Goal: Task Accomplishment & Management: Use online tool/utility

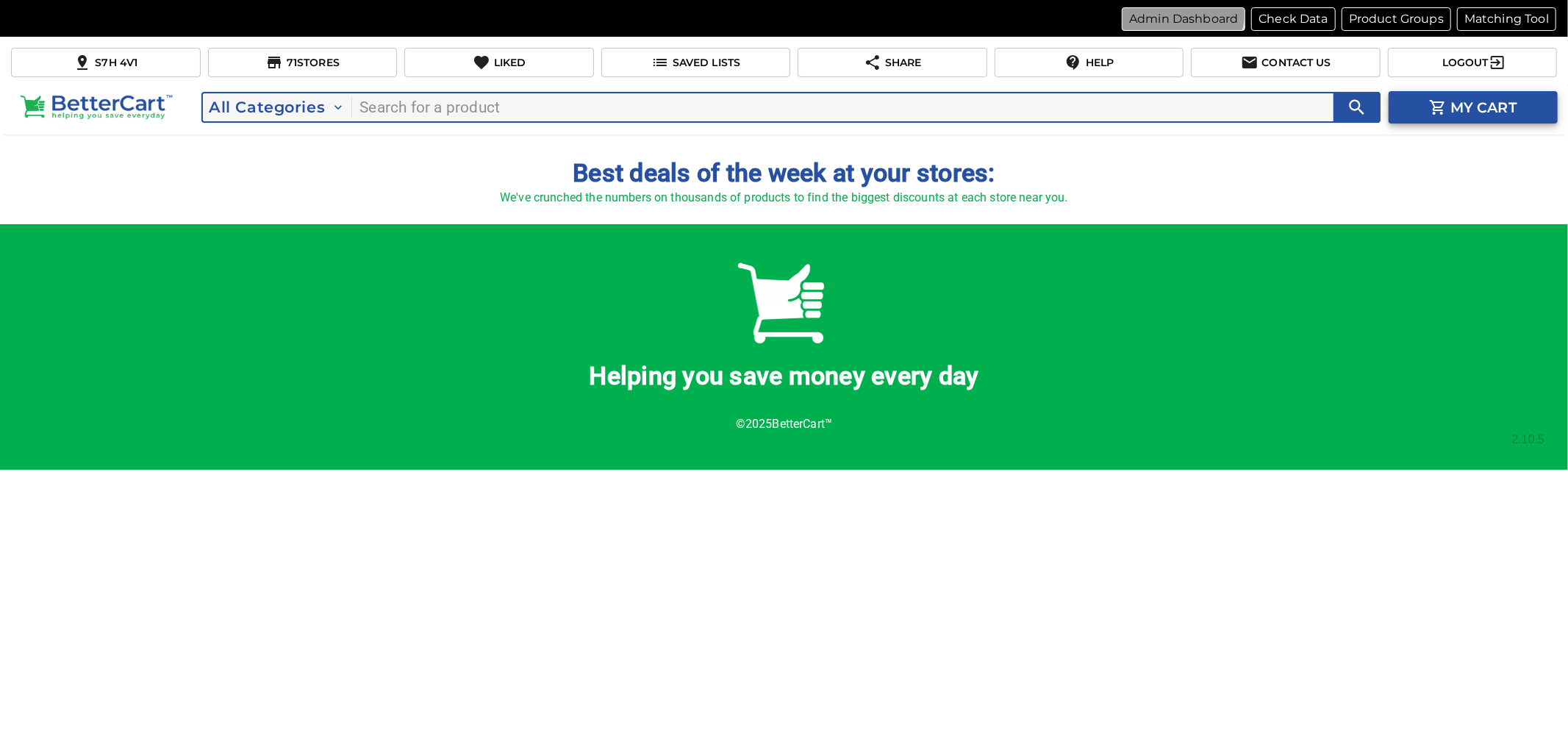
click at [1174, 9] on button "Admin Dashboard" at bounding box center [1184, 19] width 123 height 24
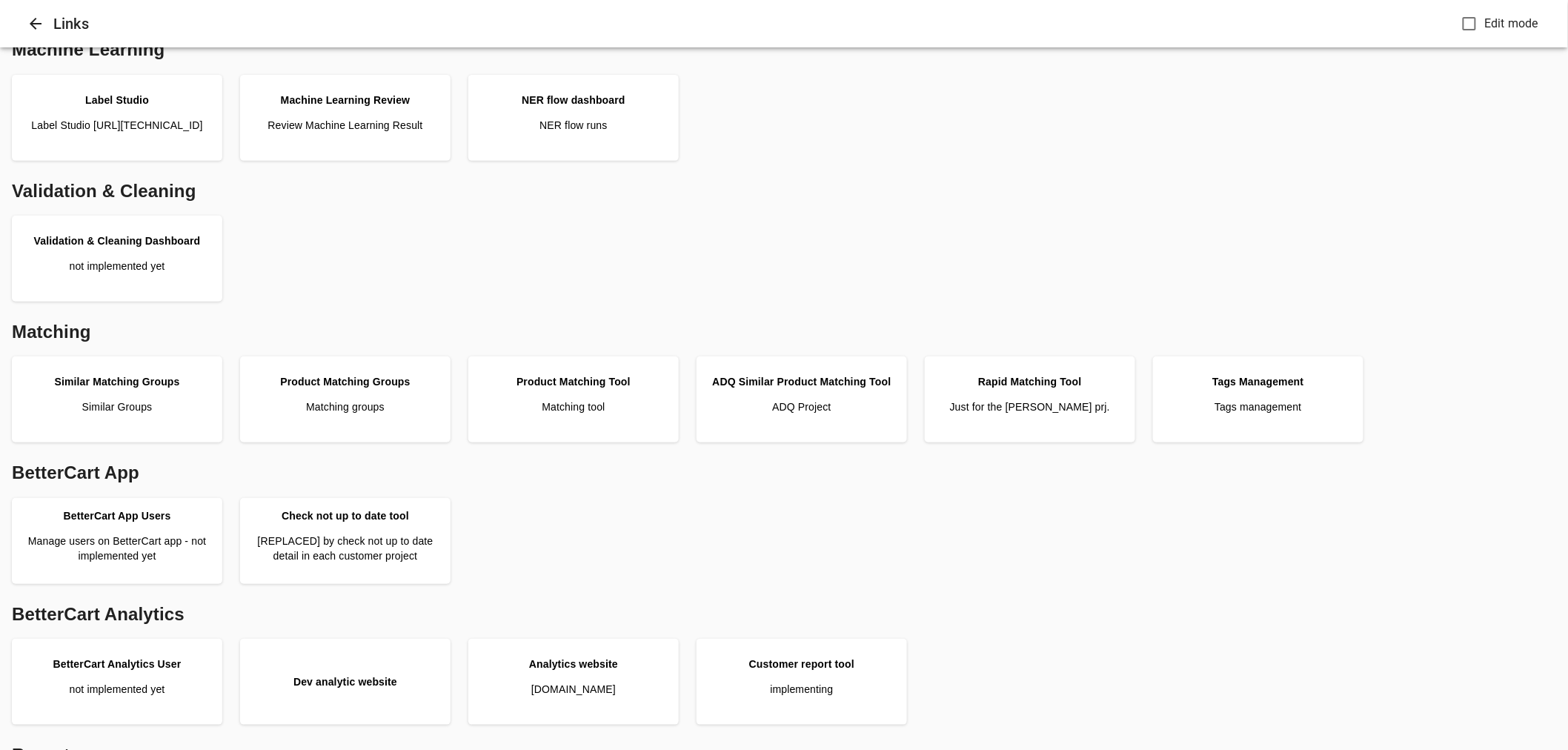
scroll to position [164, 0]
click at [869, 654] on link "Customer report tool implementing" at bounding box center [802, 680] width 199 height 74
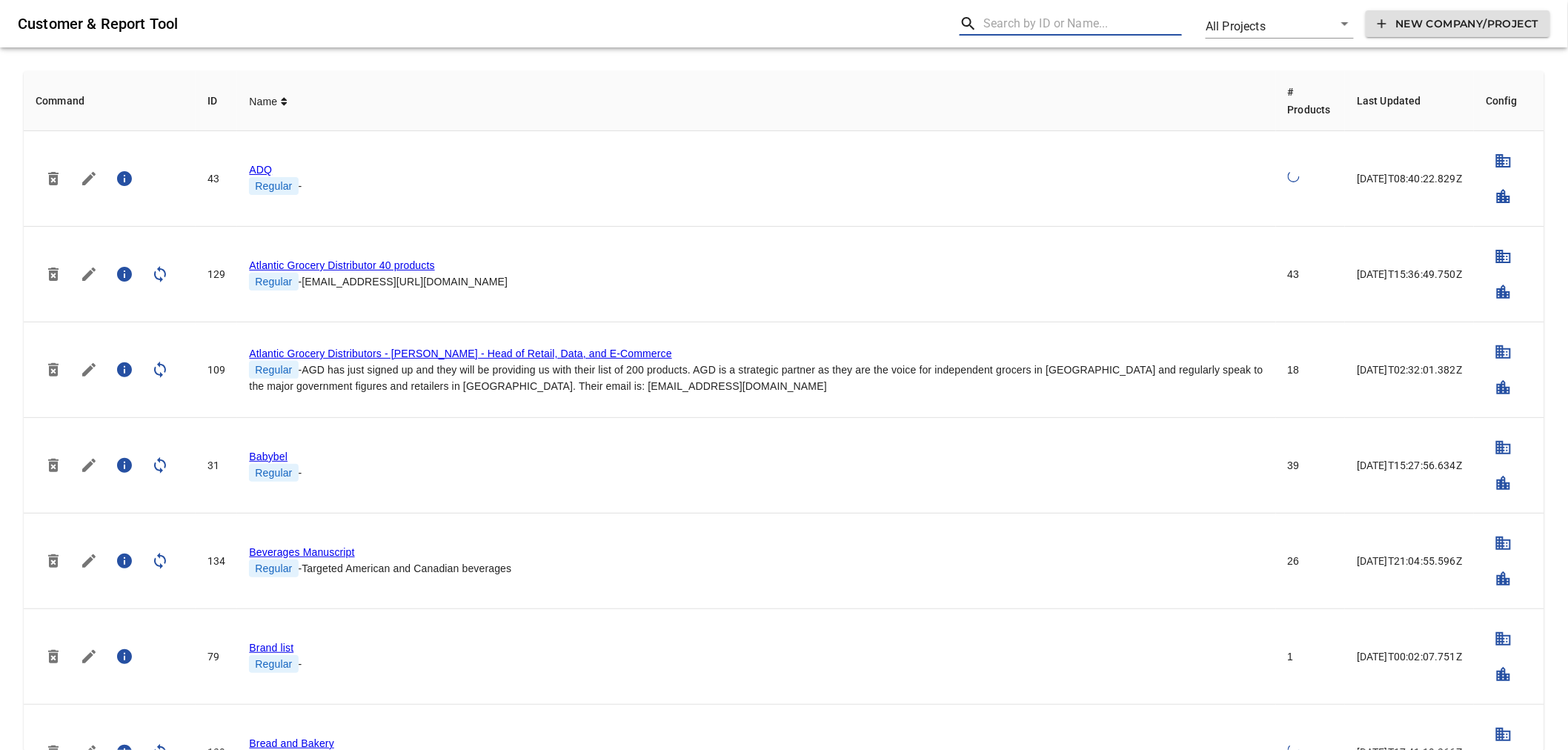
click at [1080, 26] on input "text" at bounding box center [1082, 24] width 199 height 24
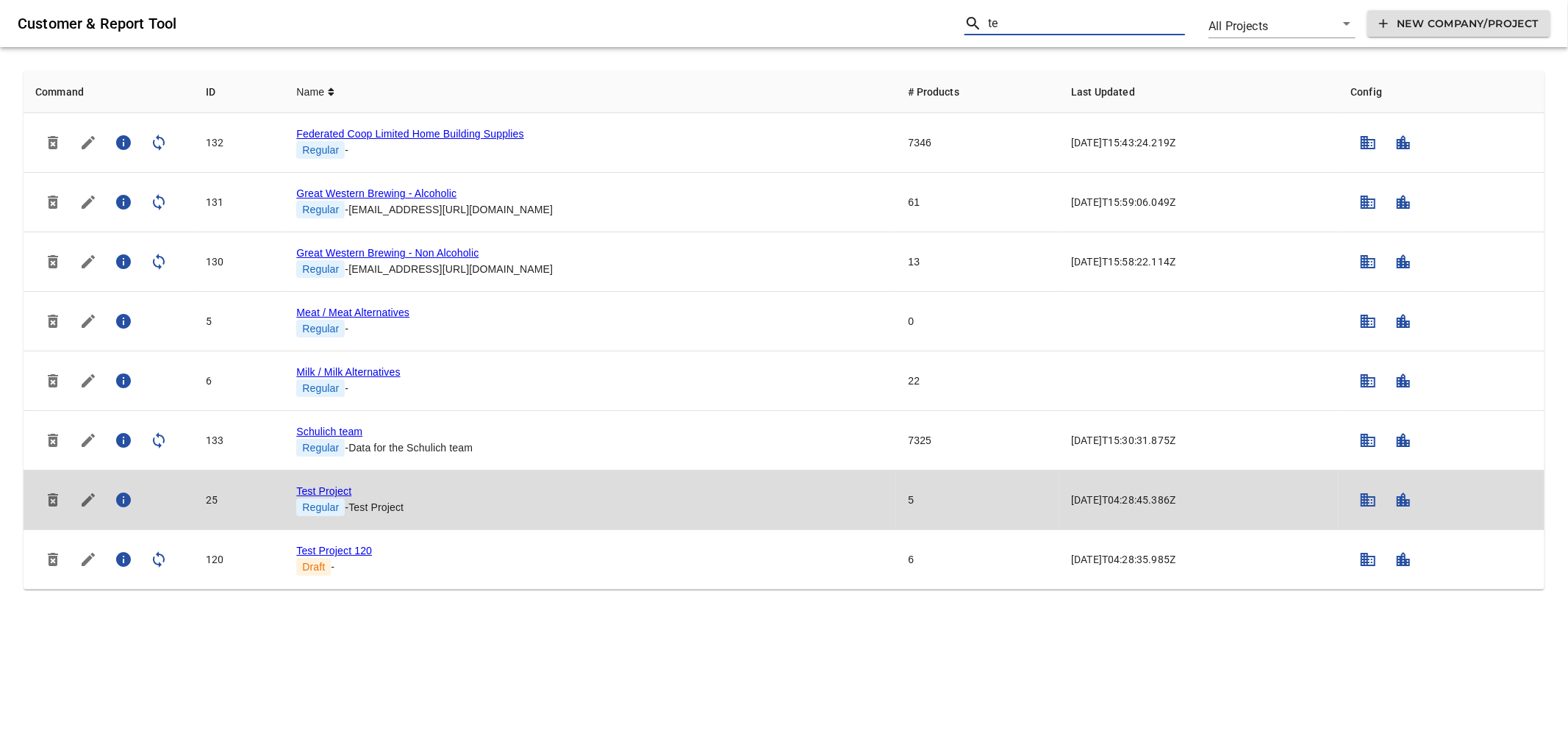
type input "te"
click at [335, 488] on link "Test Project" at bounding box center [324, 491] width 55 height 12
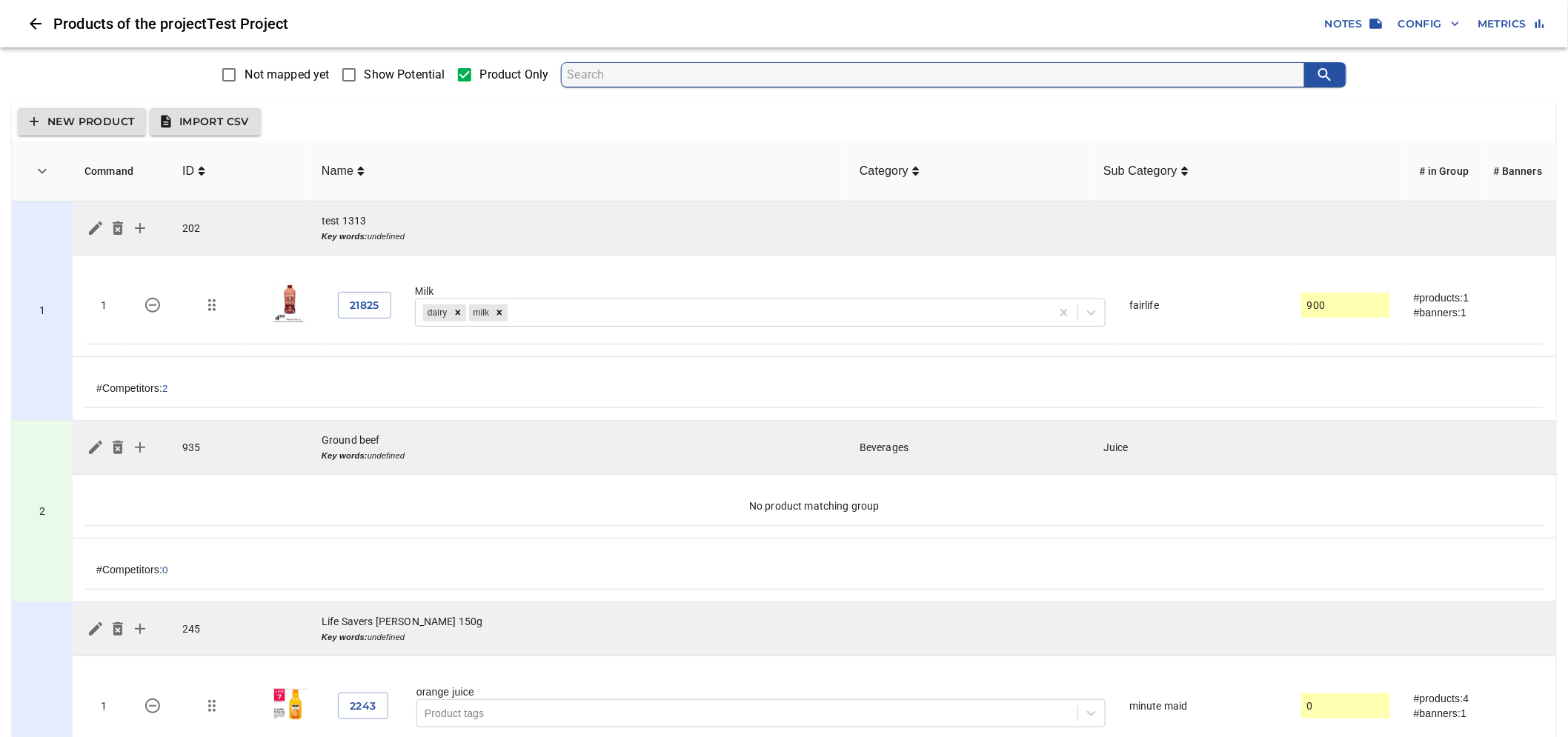
click at [427, 73] on span "Show Potential" at bounding box center [404, 75] width 81 height 18
click at [364, 73] on input "Show Potential" at bounding box center [349, 74] width 31 height 31
checkbox input "true"
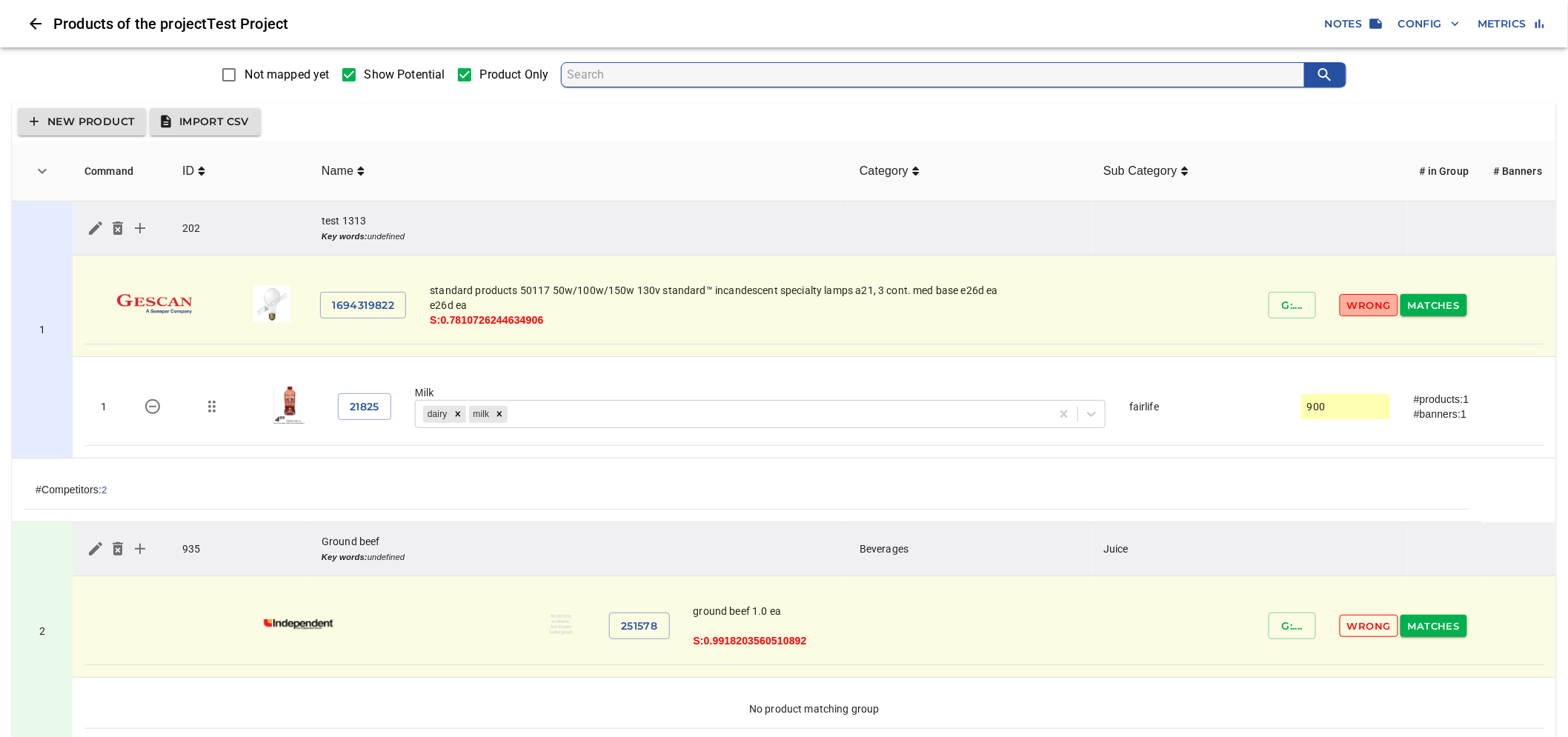
click at [1354, 298] on span "Wrong" at bounding box center [1369, 305] width 44 height 17
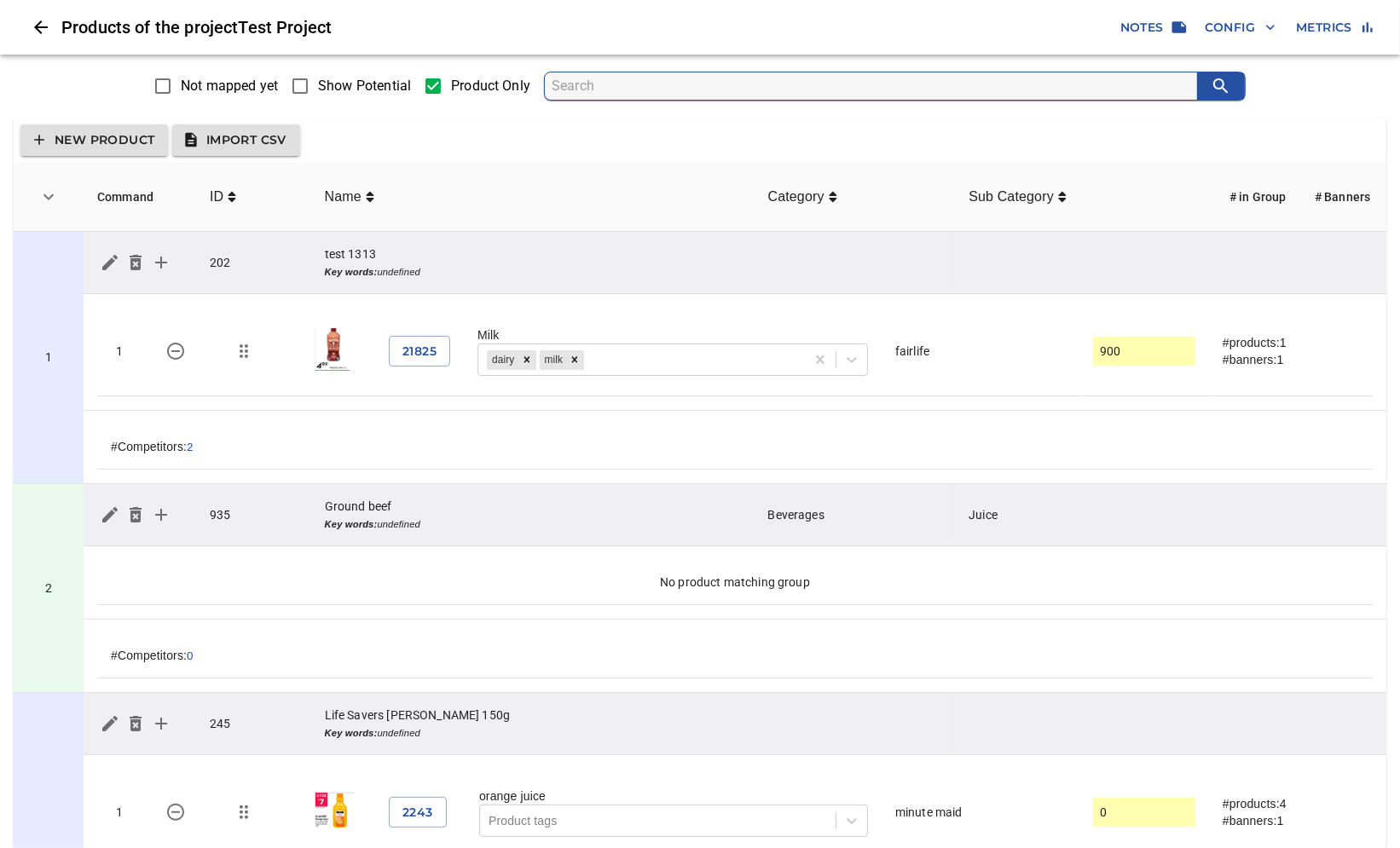
click at [350, 79] on span "Show Potential" at bounding box center [364, 86] width 93 height 20
click at [319, 79] on input "Show Potential" at bounding box center [300, 85] width 36 height 36
checkbox input "true"
click at [319, 89] on input "Show Potential" at bounding box center [300, 85] width 36 height 36
checkbox input "true"
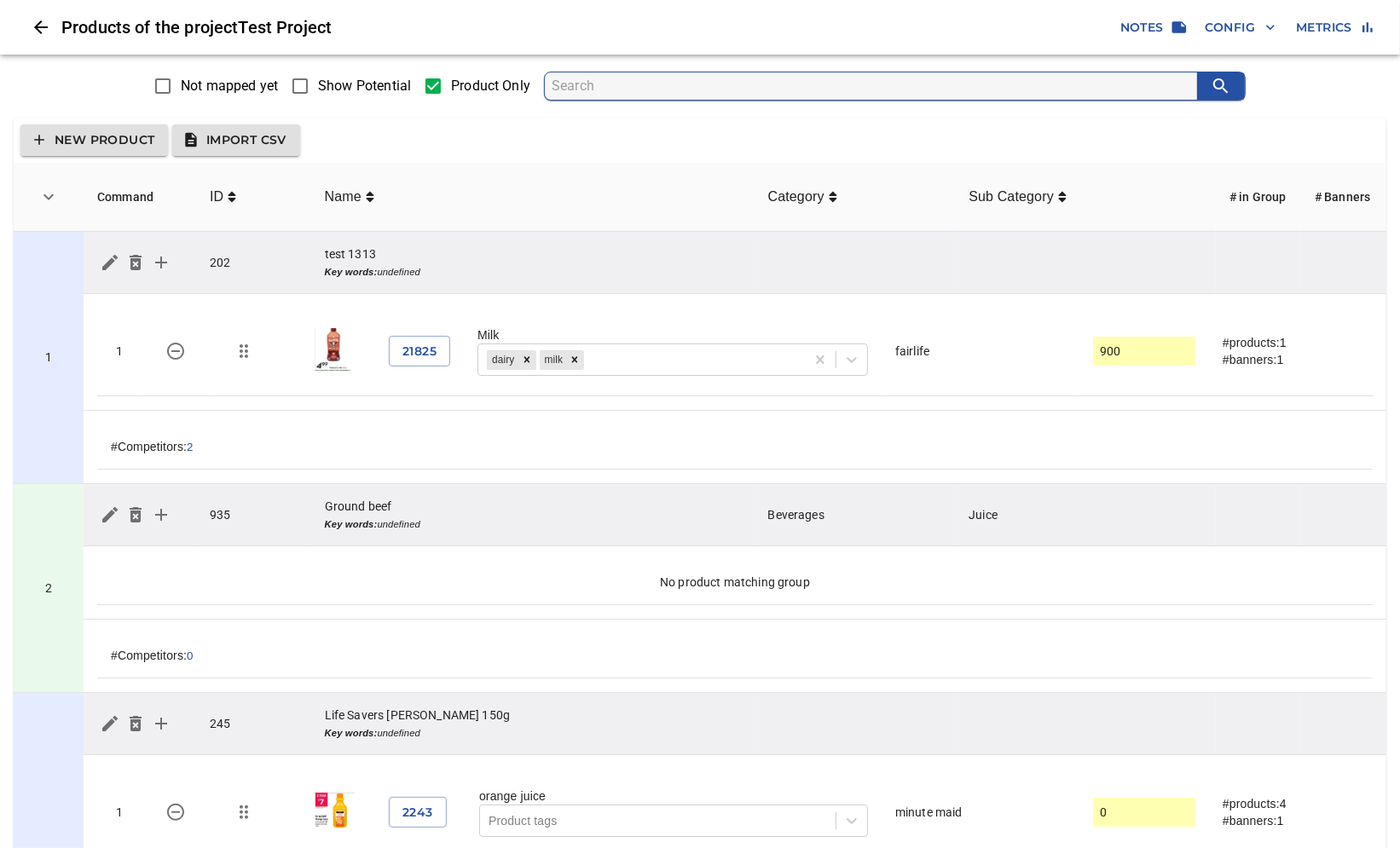
click at [364, 87] on span "Show Potential" at bounding box center [364, 86] width 93 height 20
click at [319, 87] on input "Show Potential" at bounding box center [300, 85] width 36 height 36
checkbox input "true"
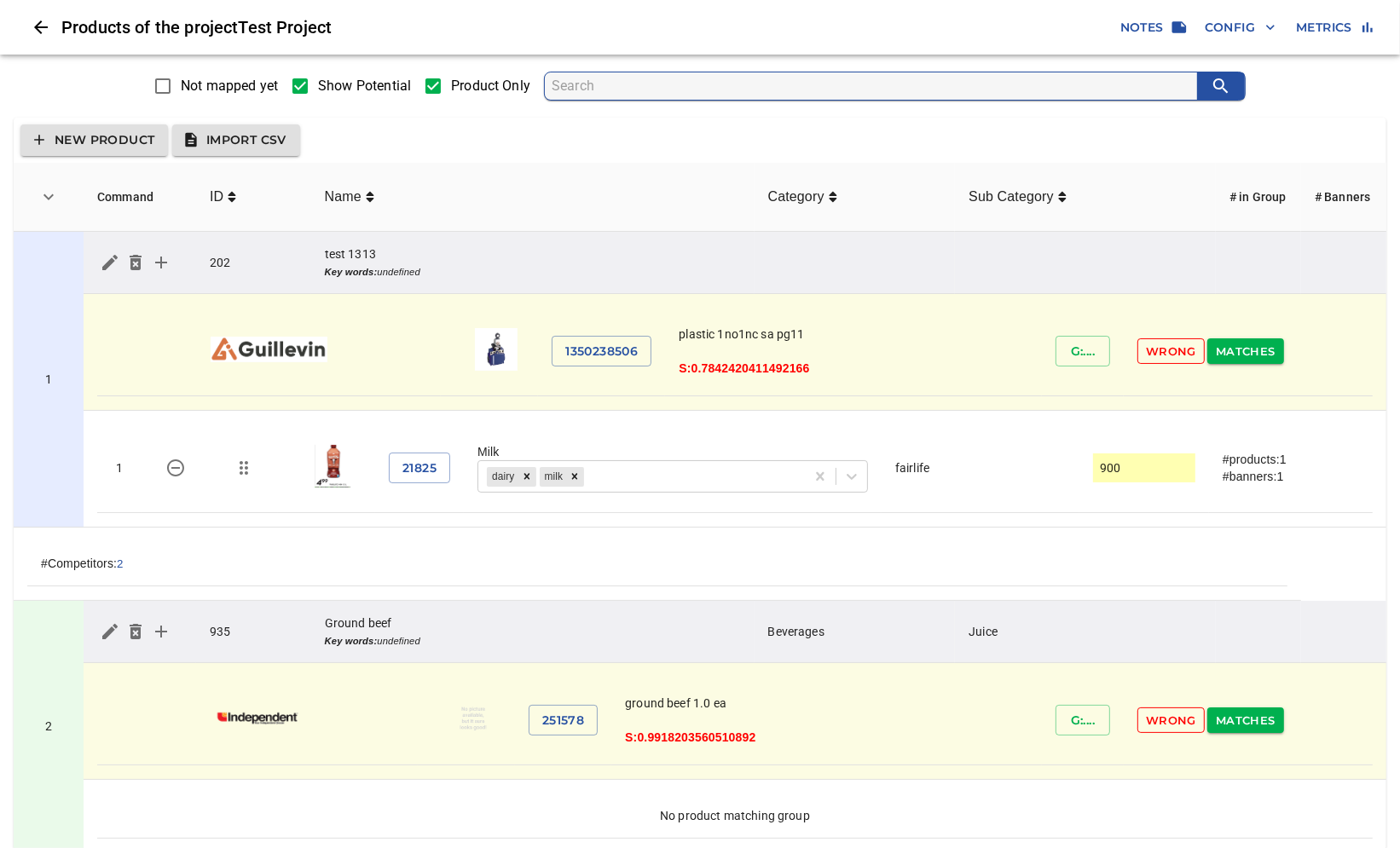
click at [1162, 354] on span "Wrong" at bounding box center [1171, 351] width 50 height 19
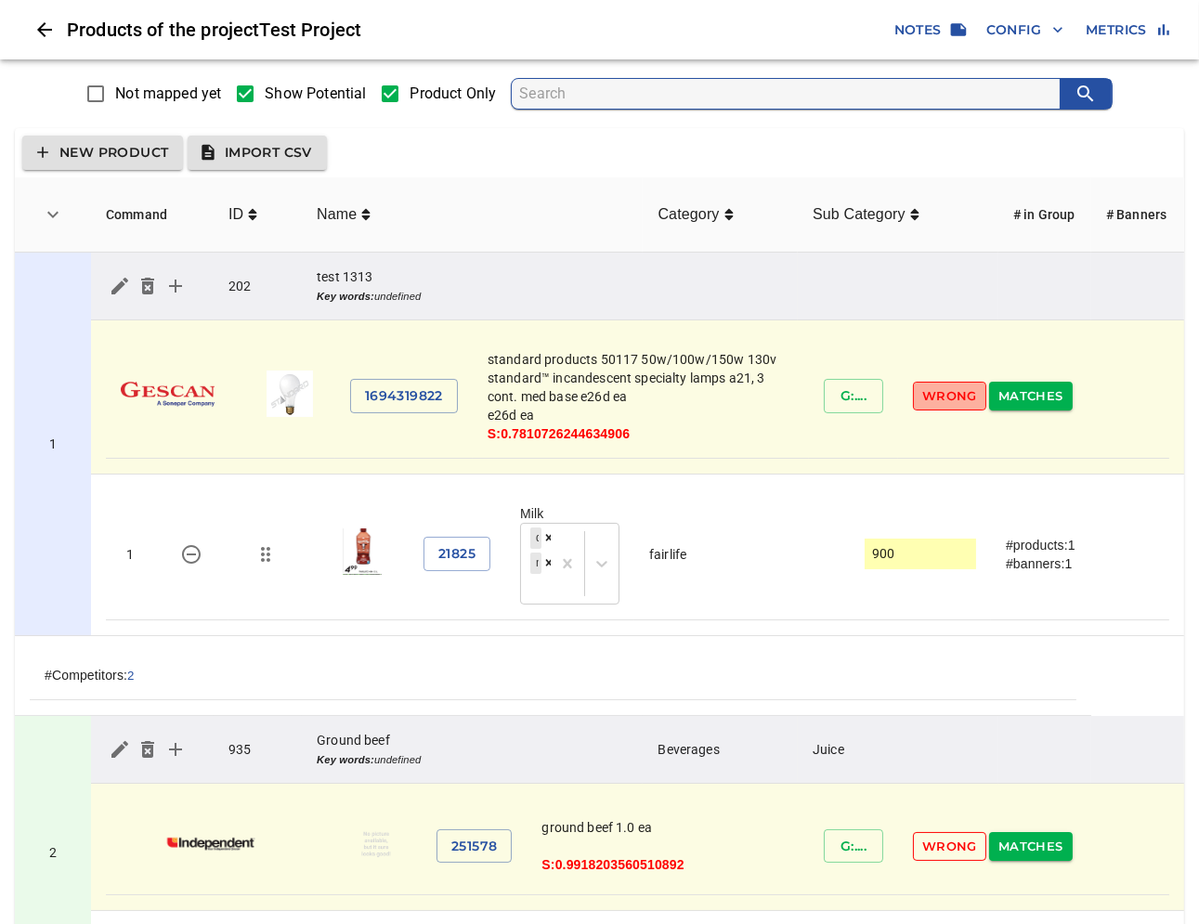
click at [943, 402] on span "Wrong" at bounding box center [950, 396] width 55 height 21
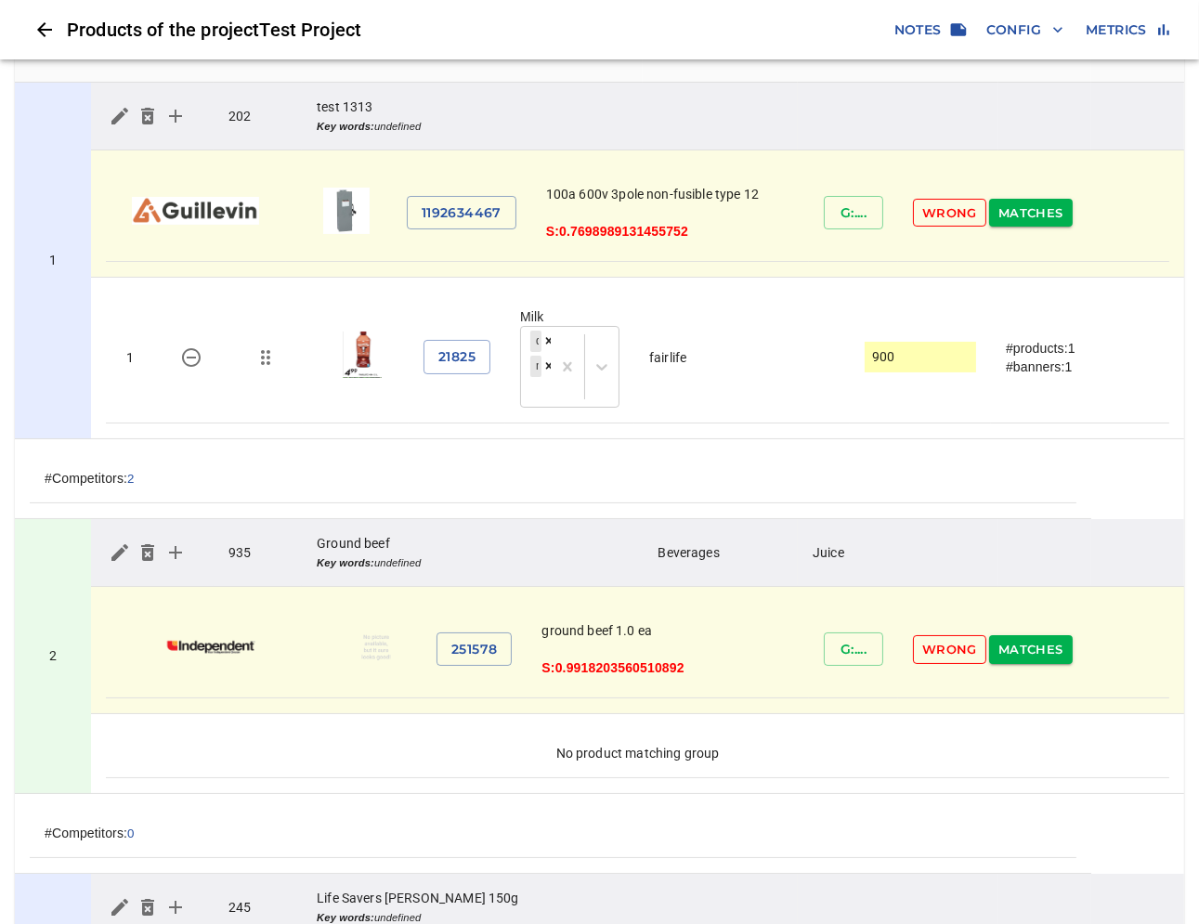
scroll to position [206, 0]
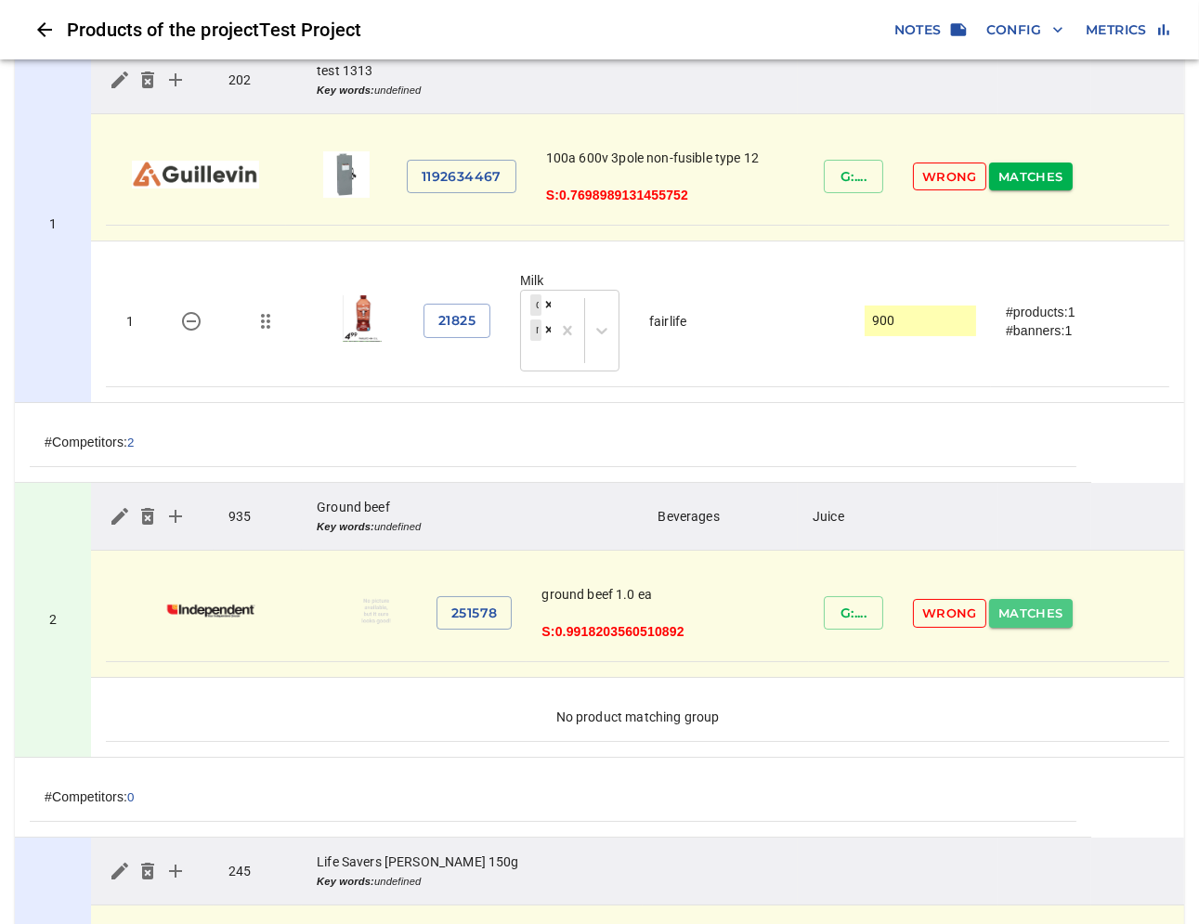
click at [1029, 613] on span "Matches" at bounding box center [1031, 613] width 65 height 21
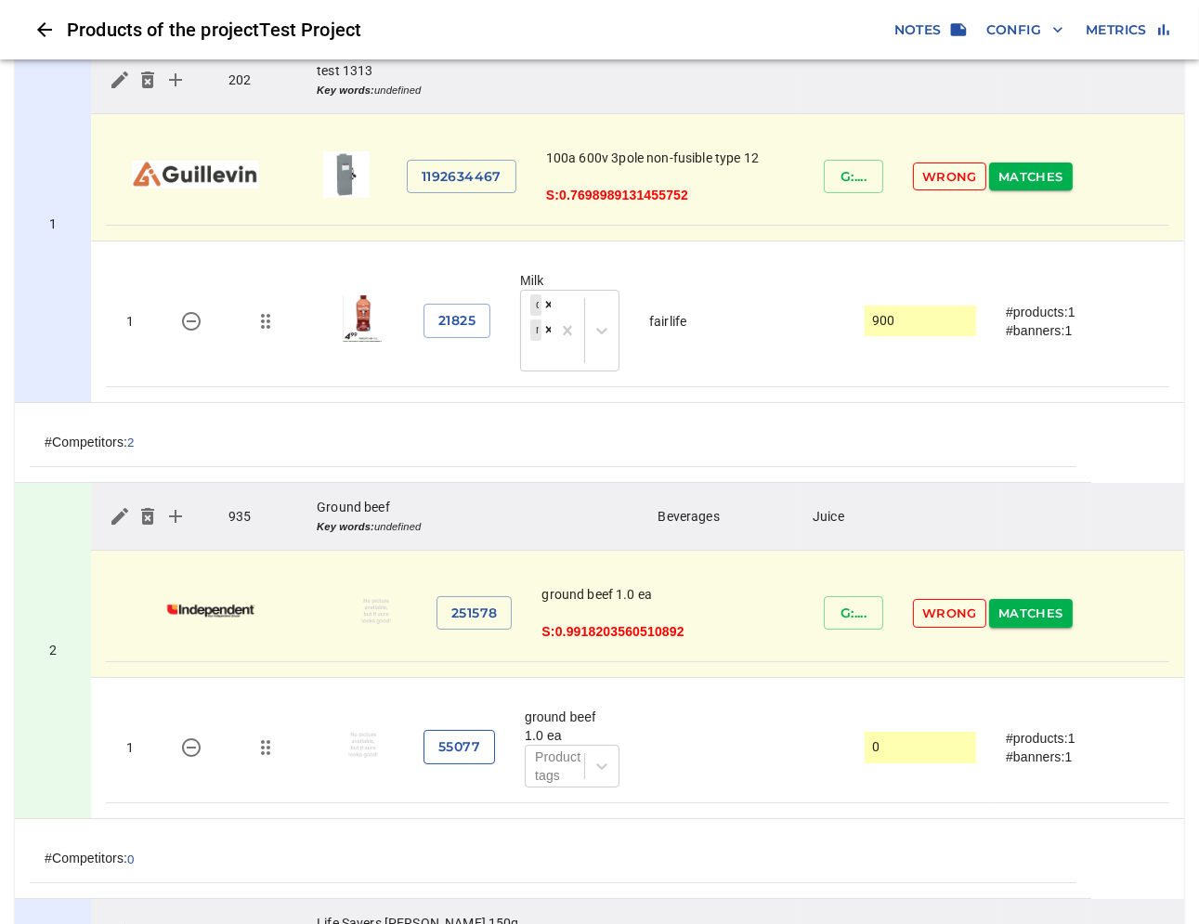
click at [452, 749] on span "55077" at bounding box center [460, 747] width 42 height 23
click at [61, 595] on td "2" at bounding box center [53, 651] width 76 height 336
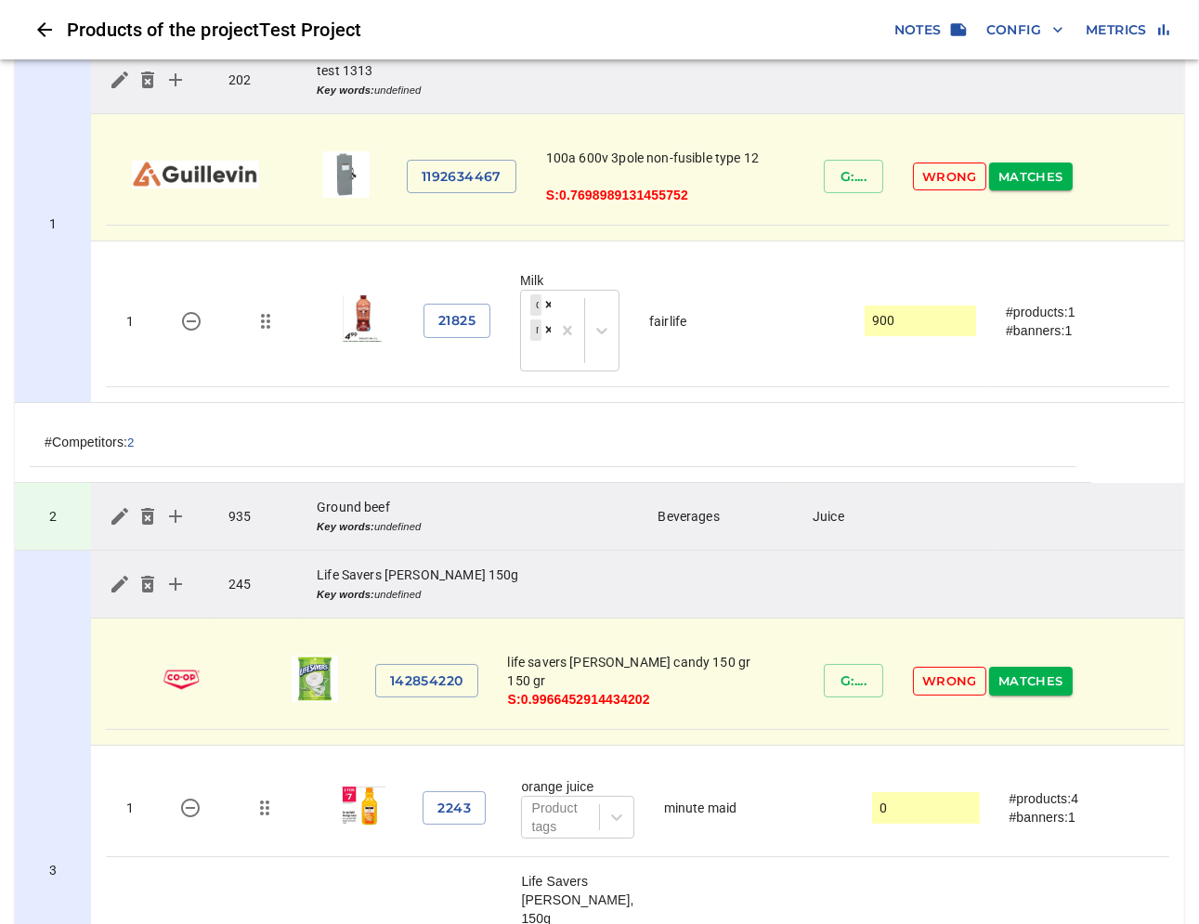
click at [70, 533] on td "2" at bounding box center [53, 517] width 76 height 68
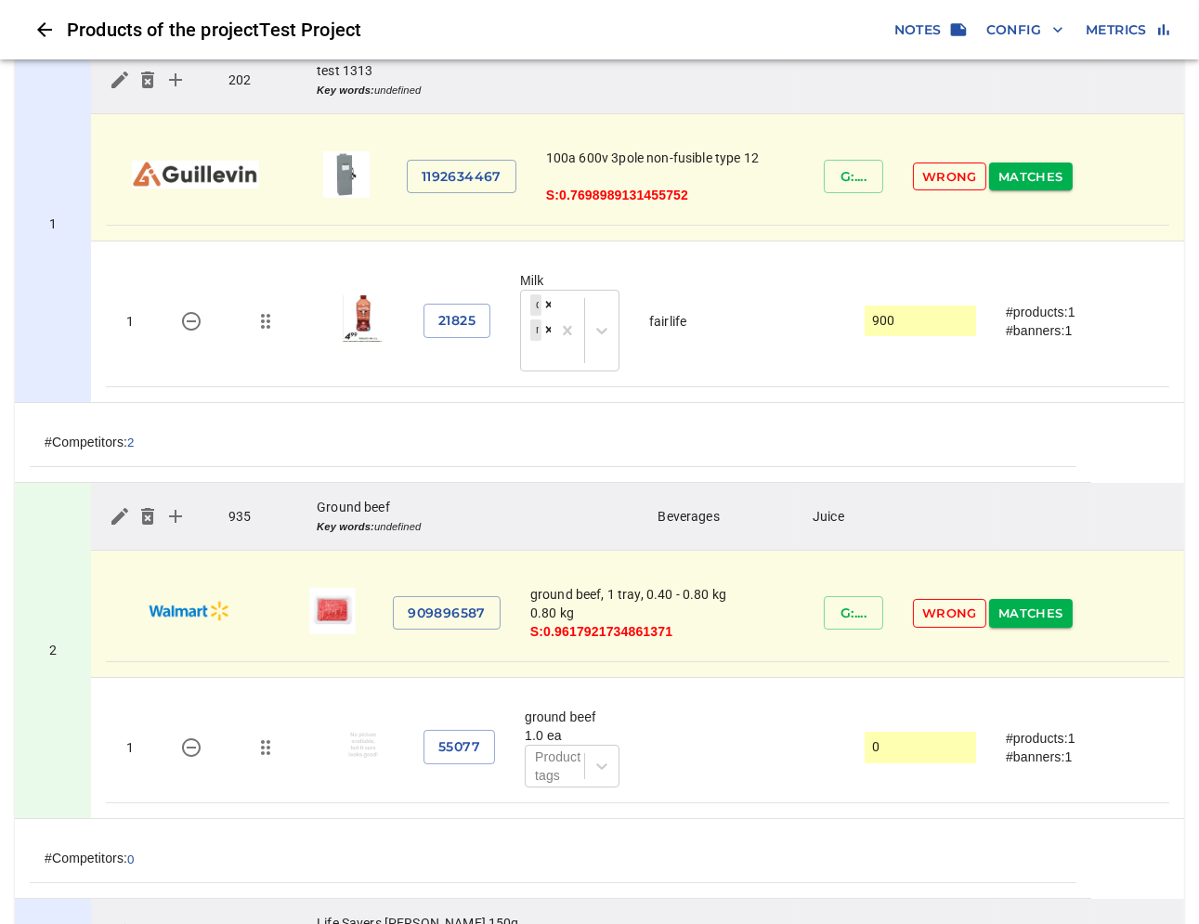
click at [1033, 613] on span "Matches" at bounding box center [1031, 613] width 65 height 21
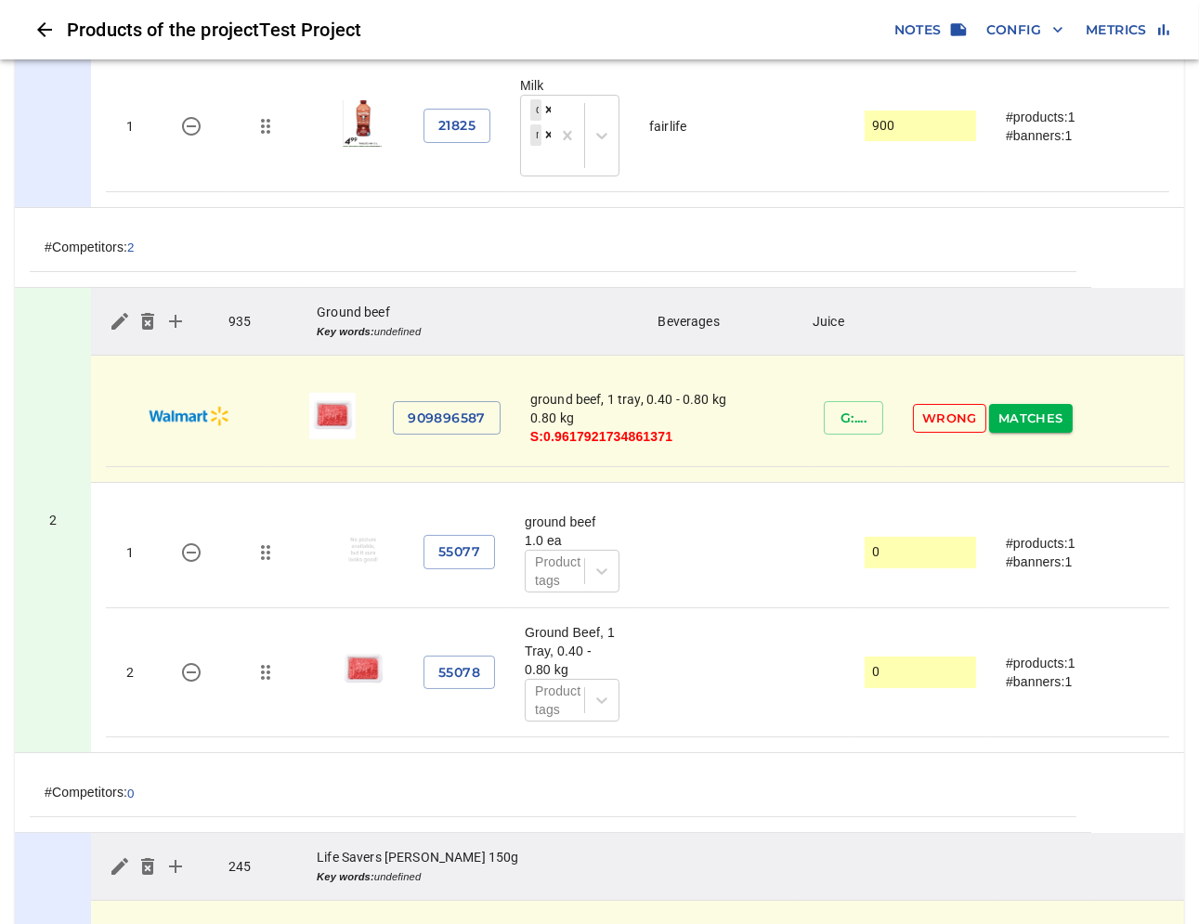
scroll to position [412, 0]
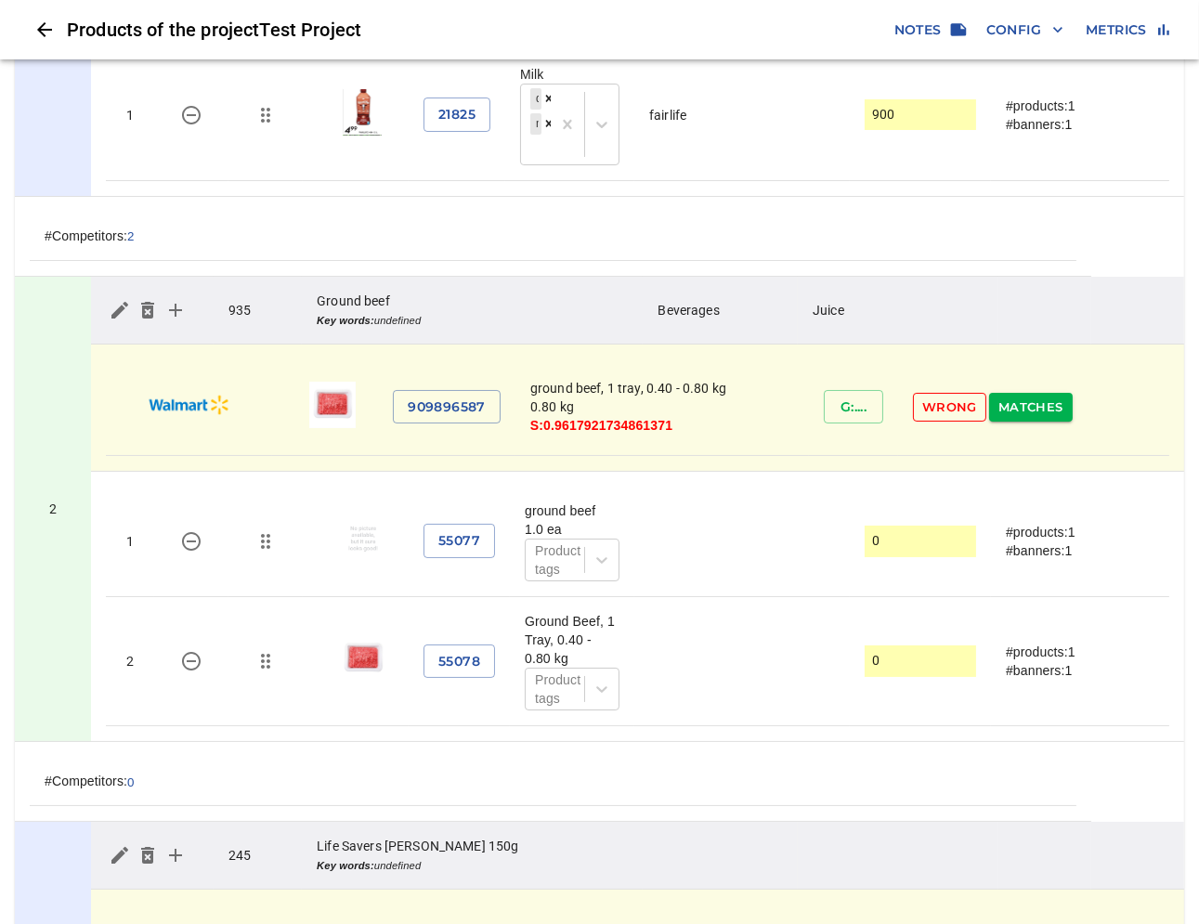
click at [59, 410] on td "2" at bounding box center [53, 509] width 76 height 465
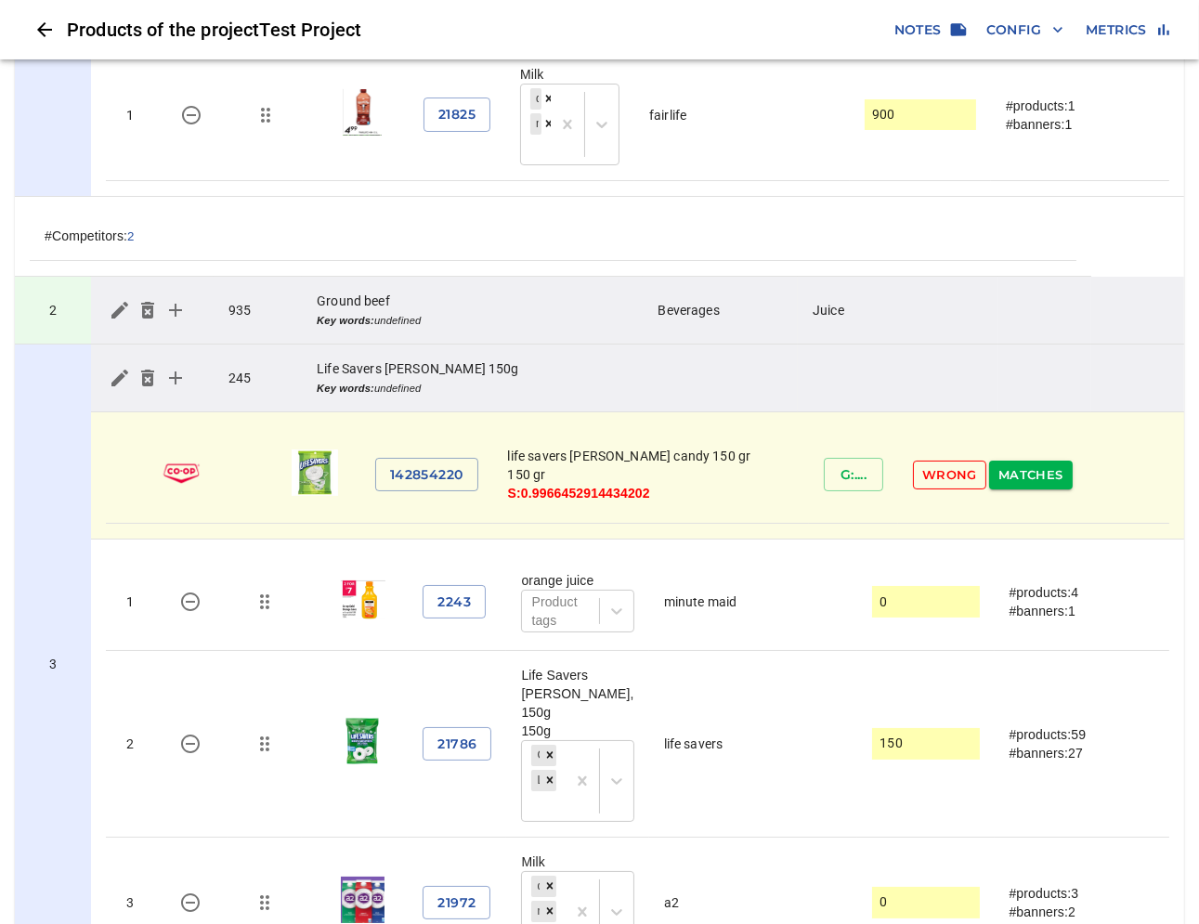
click at [66, 327] on td "2" at bounding box center [53, 311] width 76 height 68
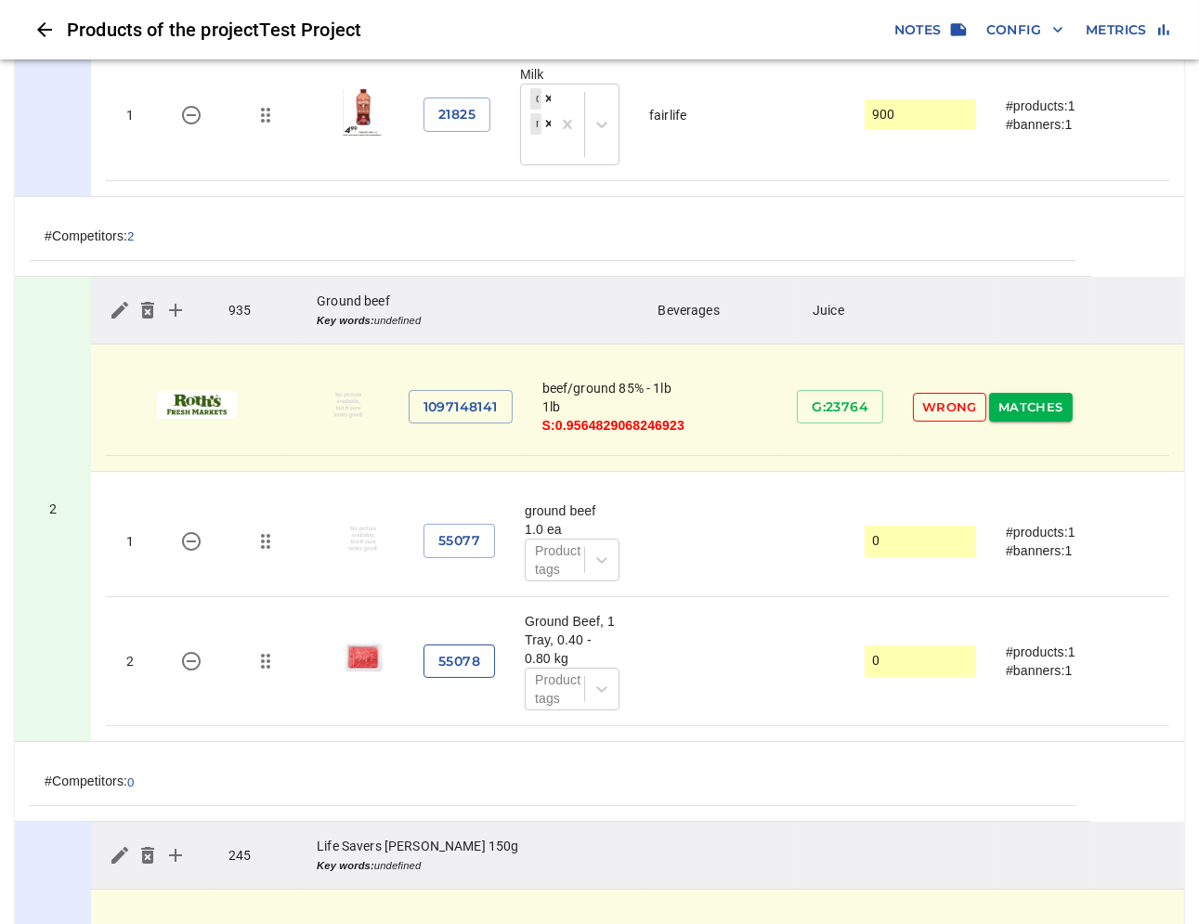
click at [487, 652] on button "55078" at bounding box center [460, 662] width 72 height 34
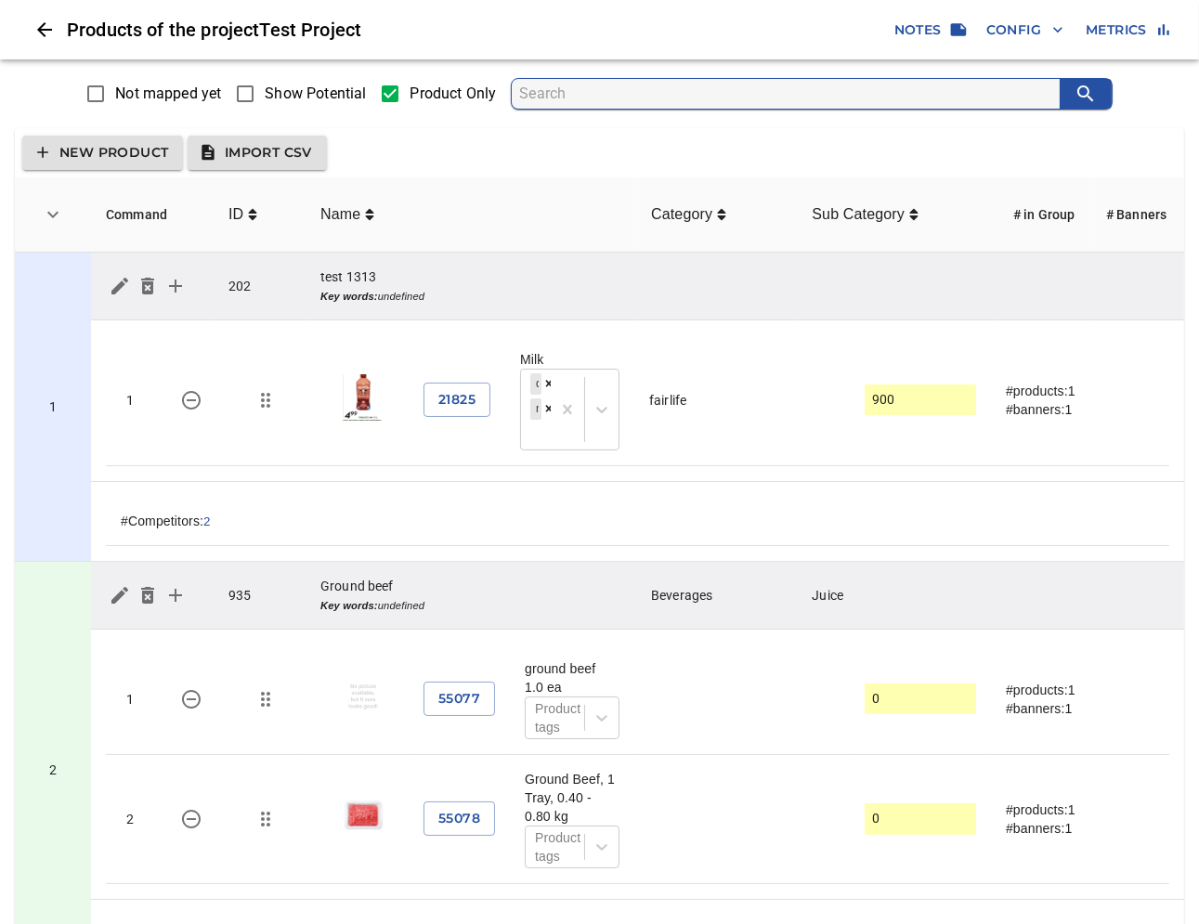
click at [304, 88] on span "Show Potential" at bounding box center [315, 94] width 101 height 22
click at [265, 88] on input "Show Potential" at bounding box center [245, 93] width 39 height 39
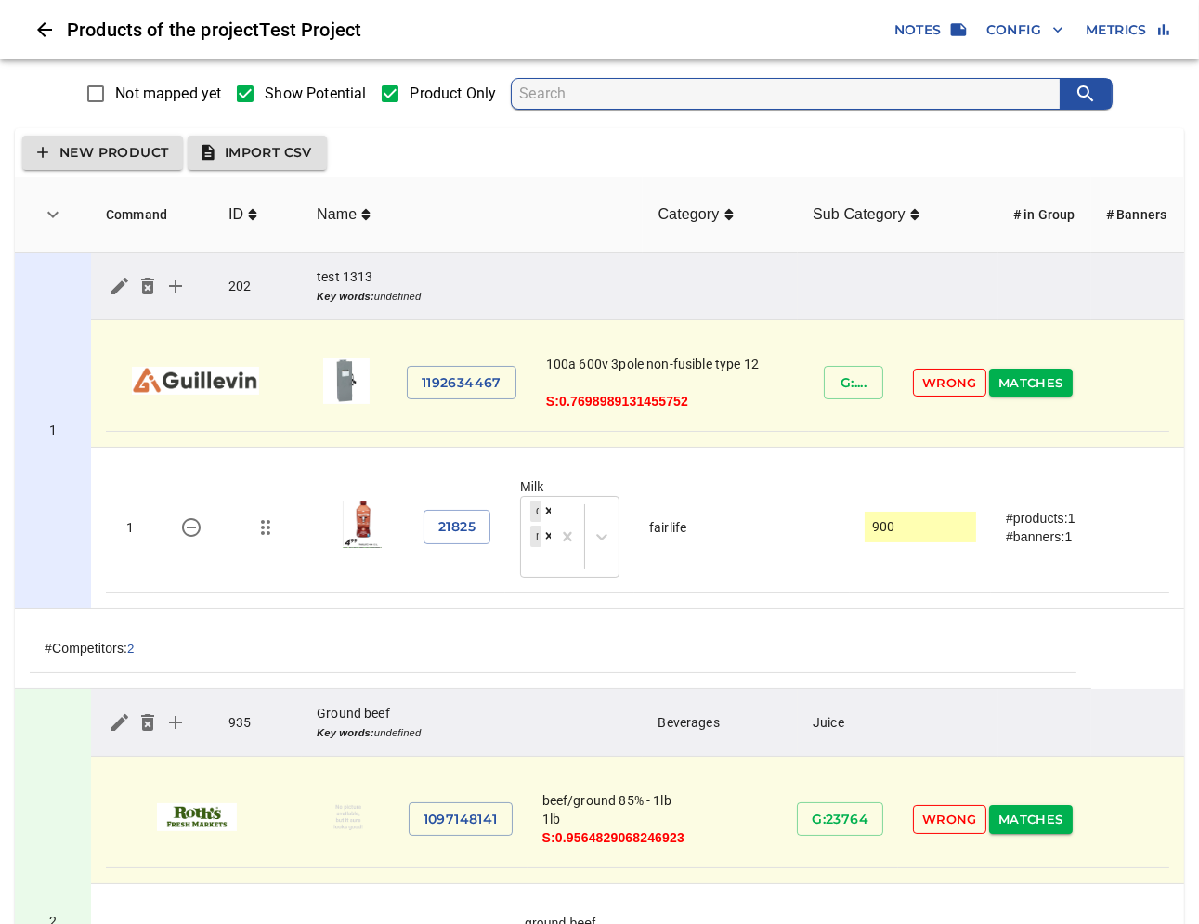
scroll to position [309, 0]
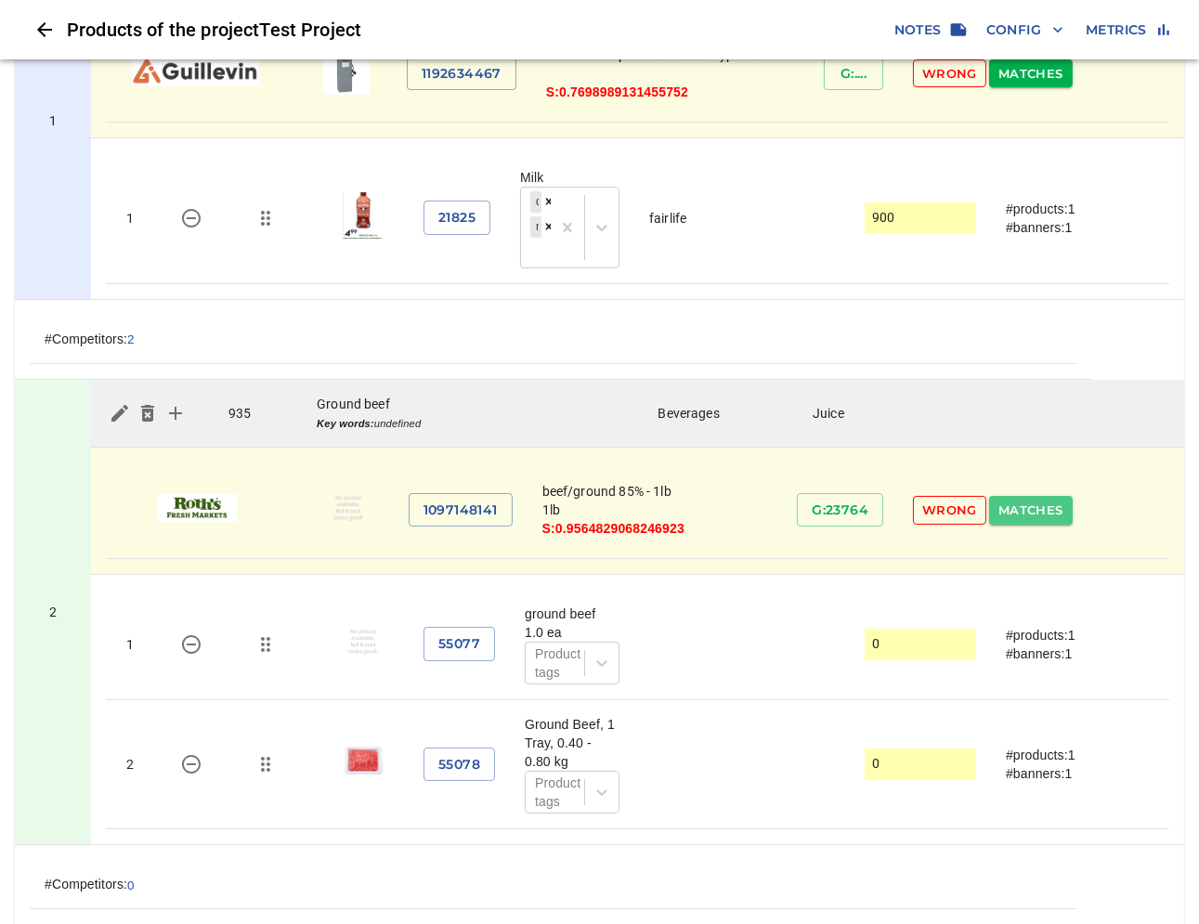
click at [1015, 509] on span "Matches" at bounding box center [1031, 510] width 65 height 21
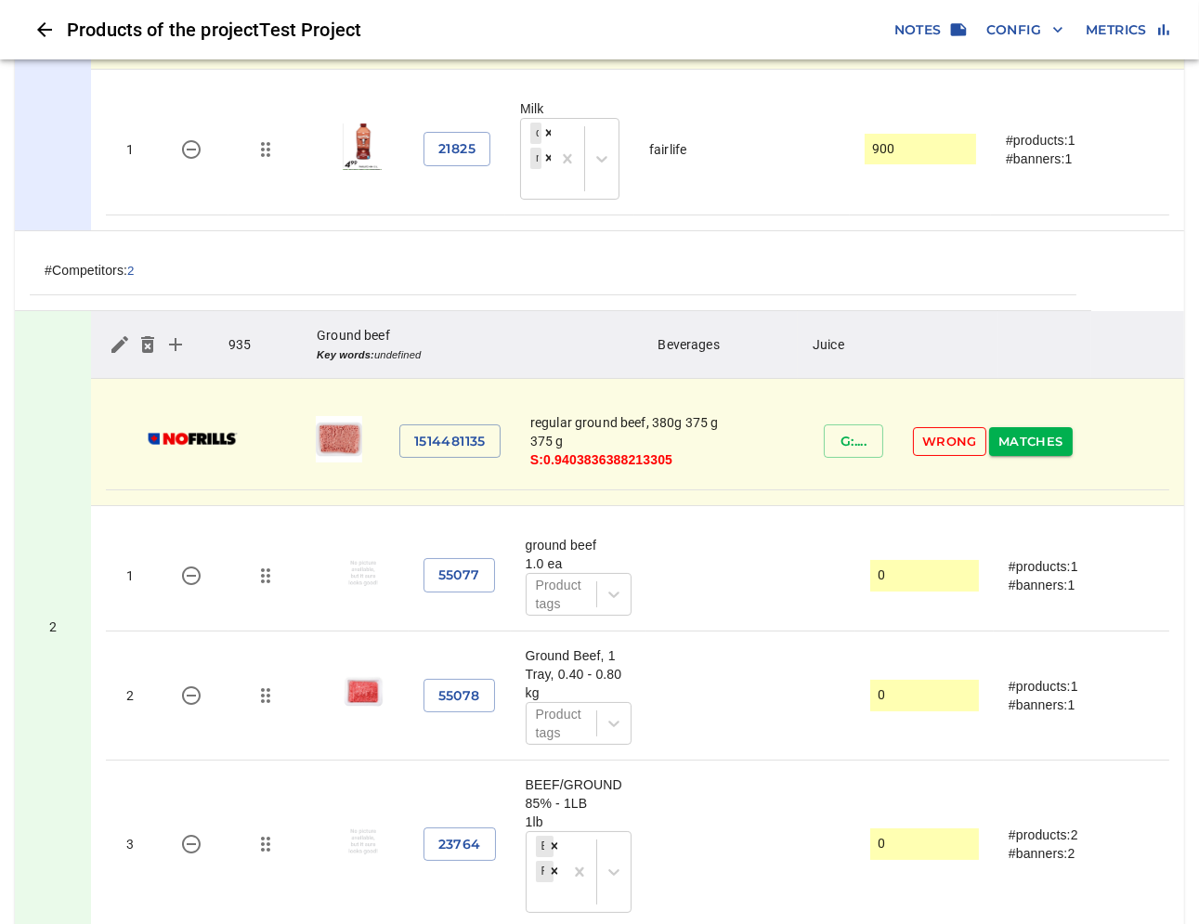
scroll to position [516, 0]
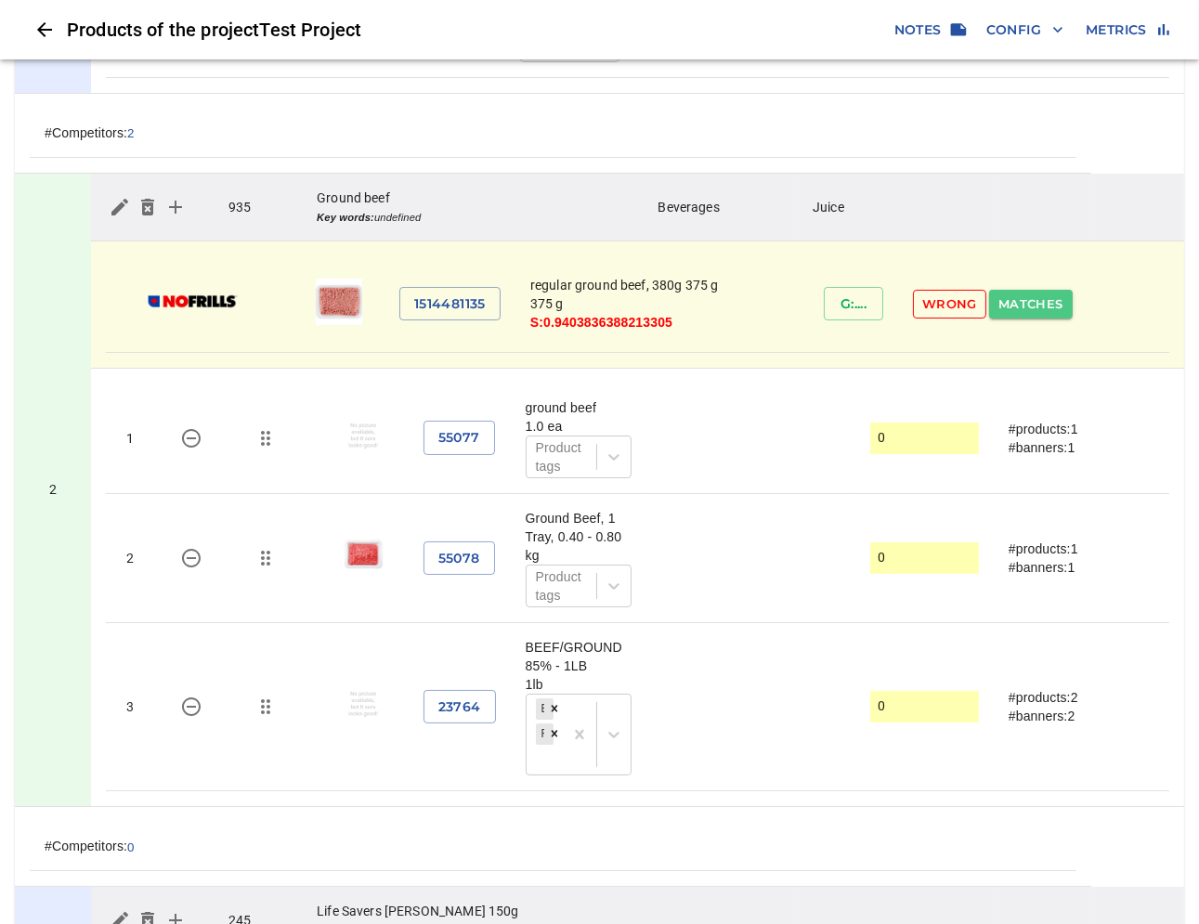
click at [1053, 308] on span "Matches" at bounding box center [1031, 304] width 65 height 21
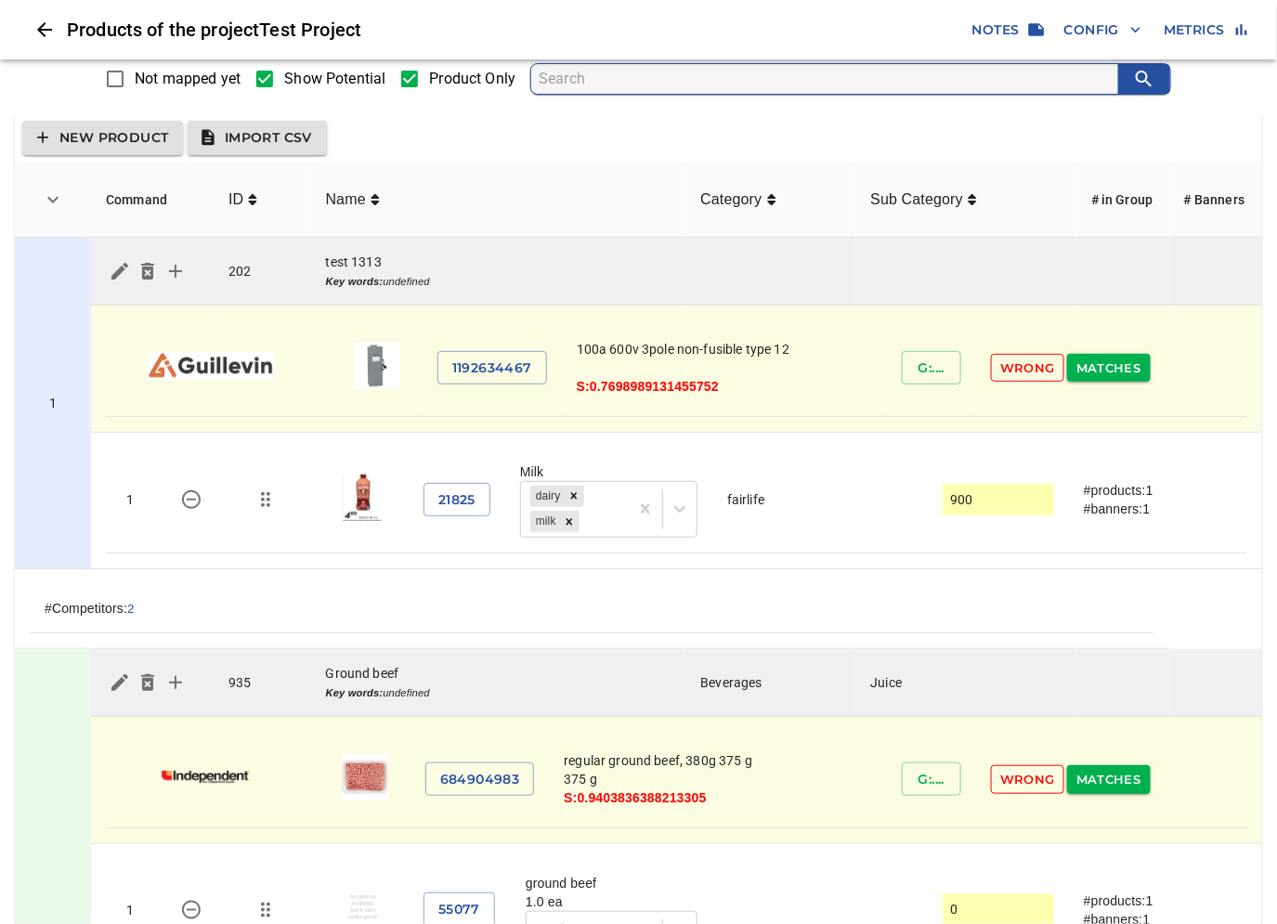
scroll to position [0, 0]
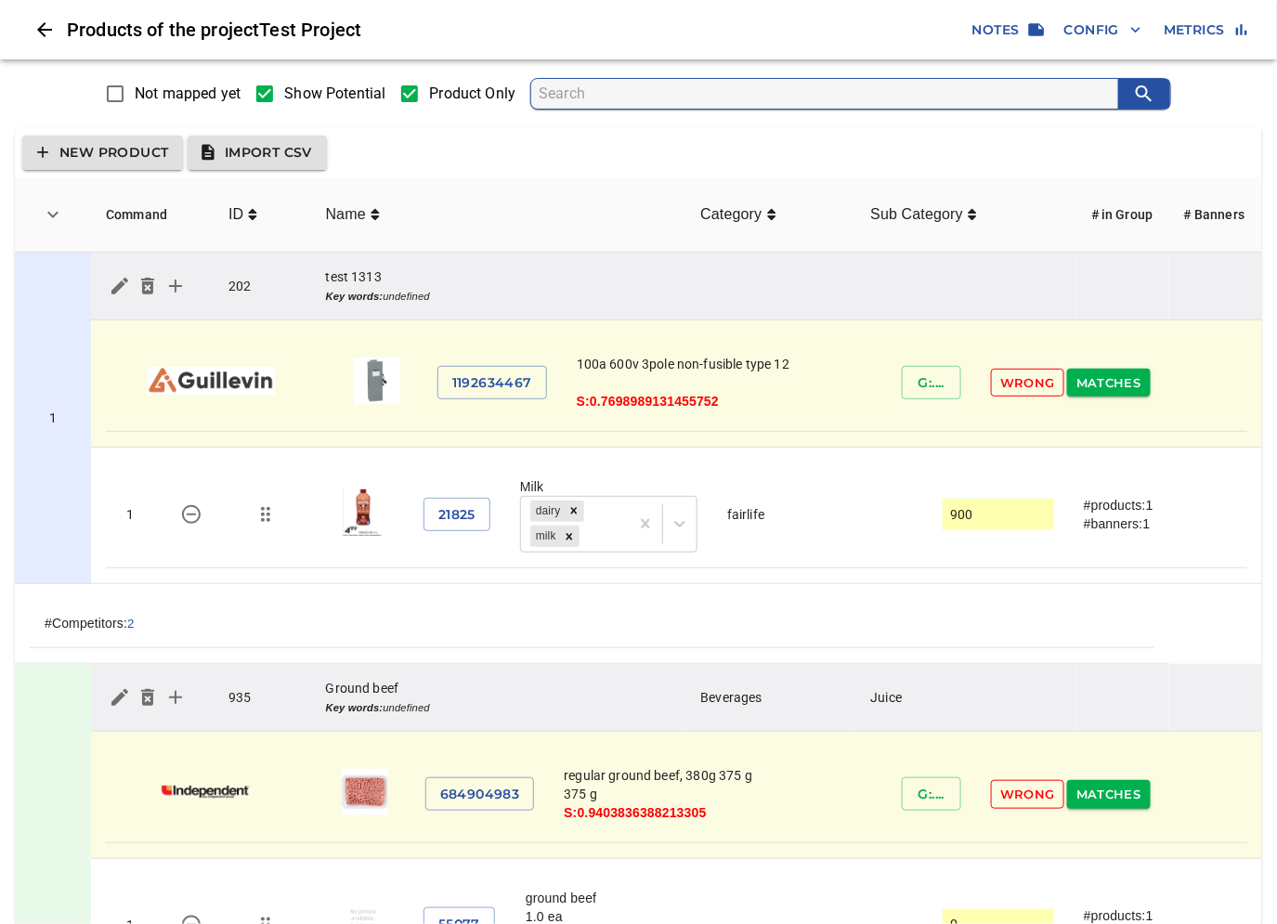
click at [331, 86] on span "Show Potential" at bounding box center [334, 94] width 101 height 22
click at [284, 86] on input "Show Potential" at bounding box center [264, 93] width 39 height 39
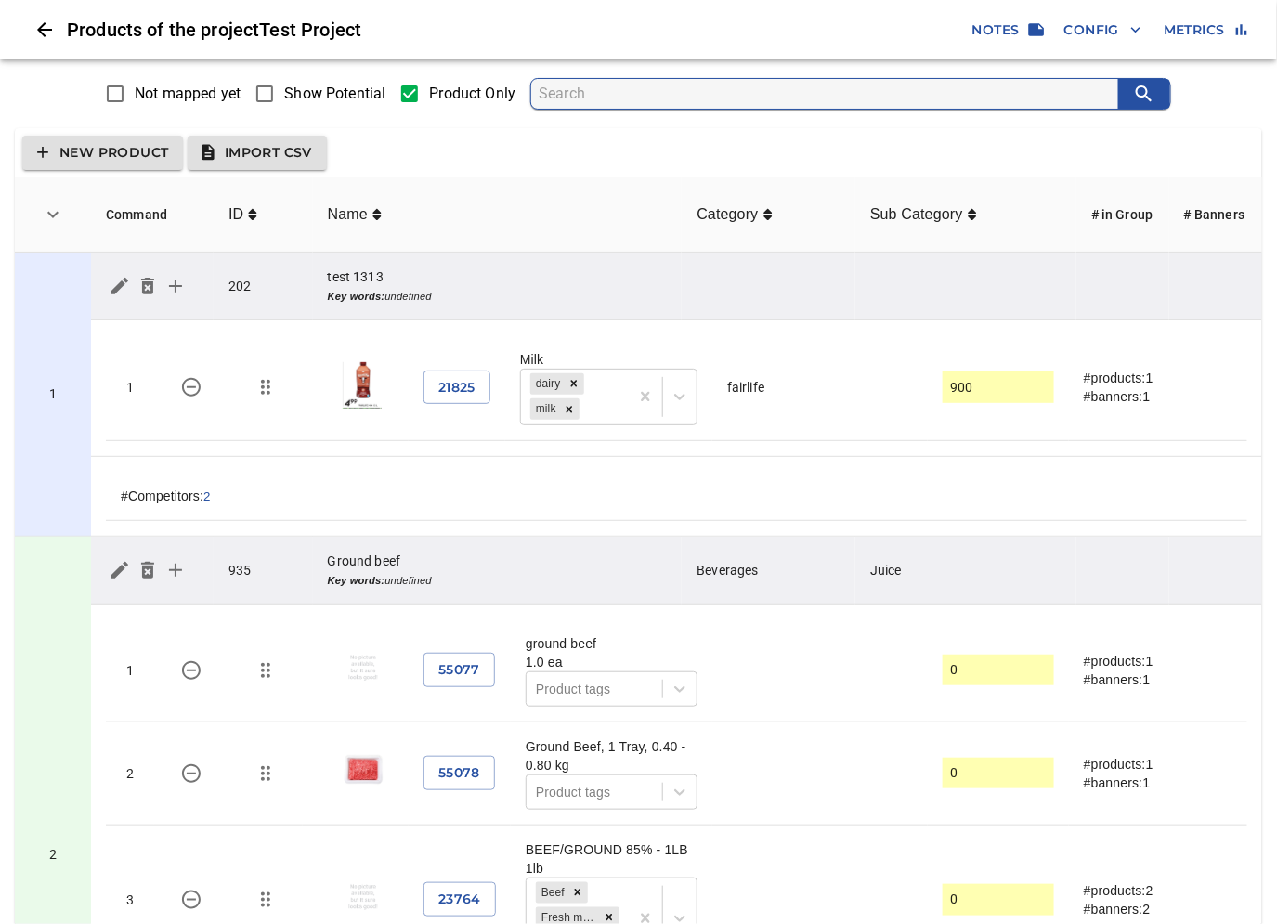
click at [314, 99] on span "Show Potential" at bounding box center [334, 94] width 101 height 22
click at [284, 99] on input "Show Potential" at bounding box center [264, 93] width 39 height 39
checkbox input "true"
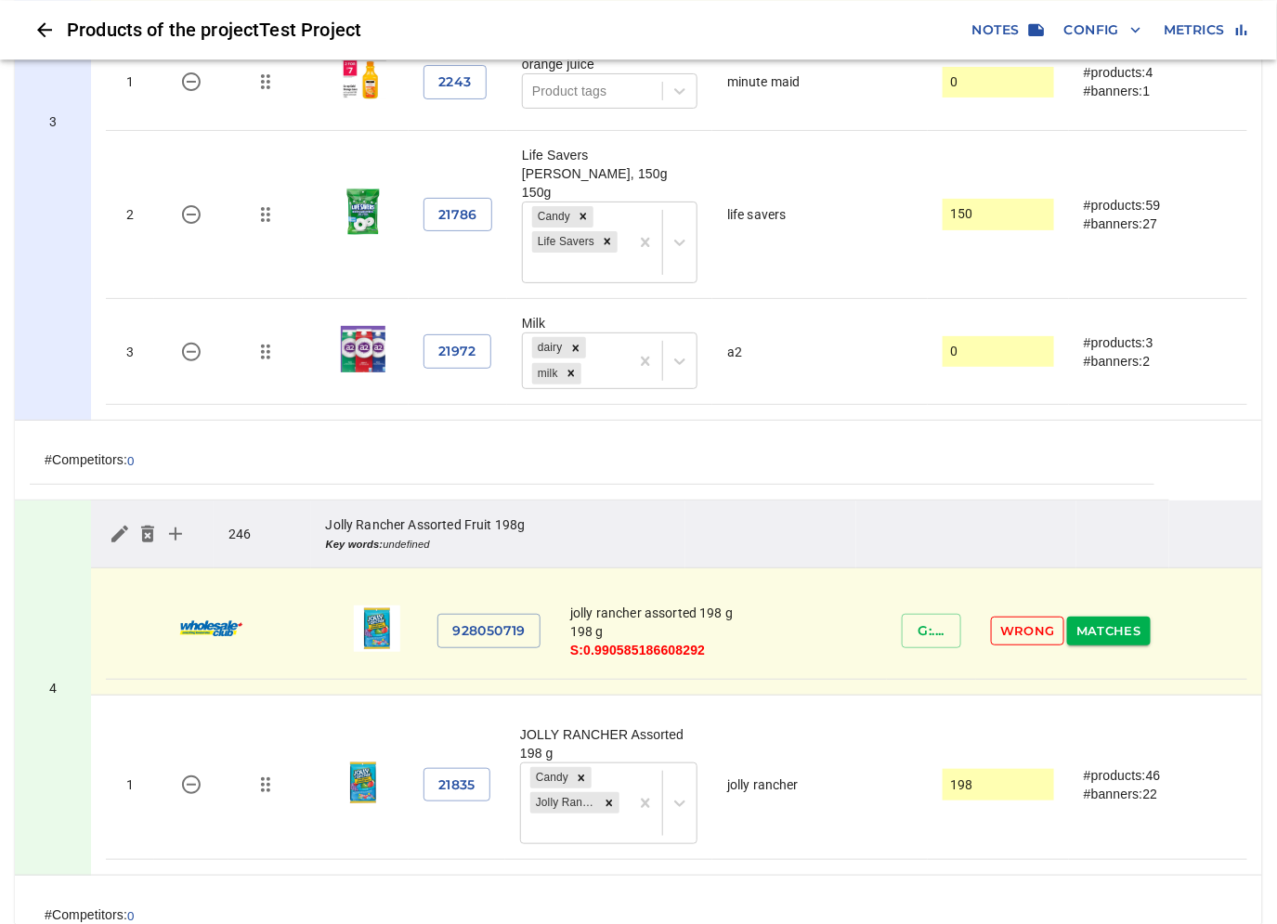
scroll to position [1651, 0]
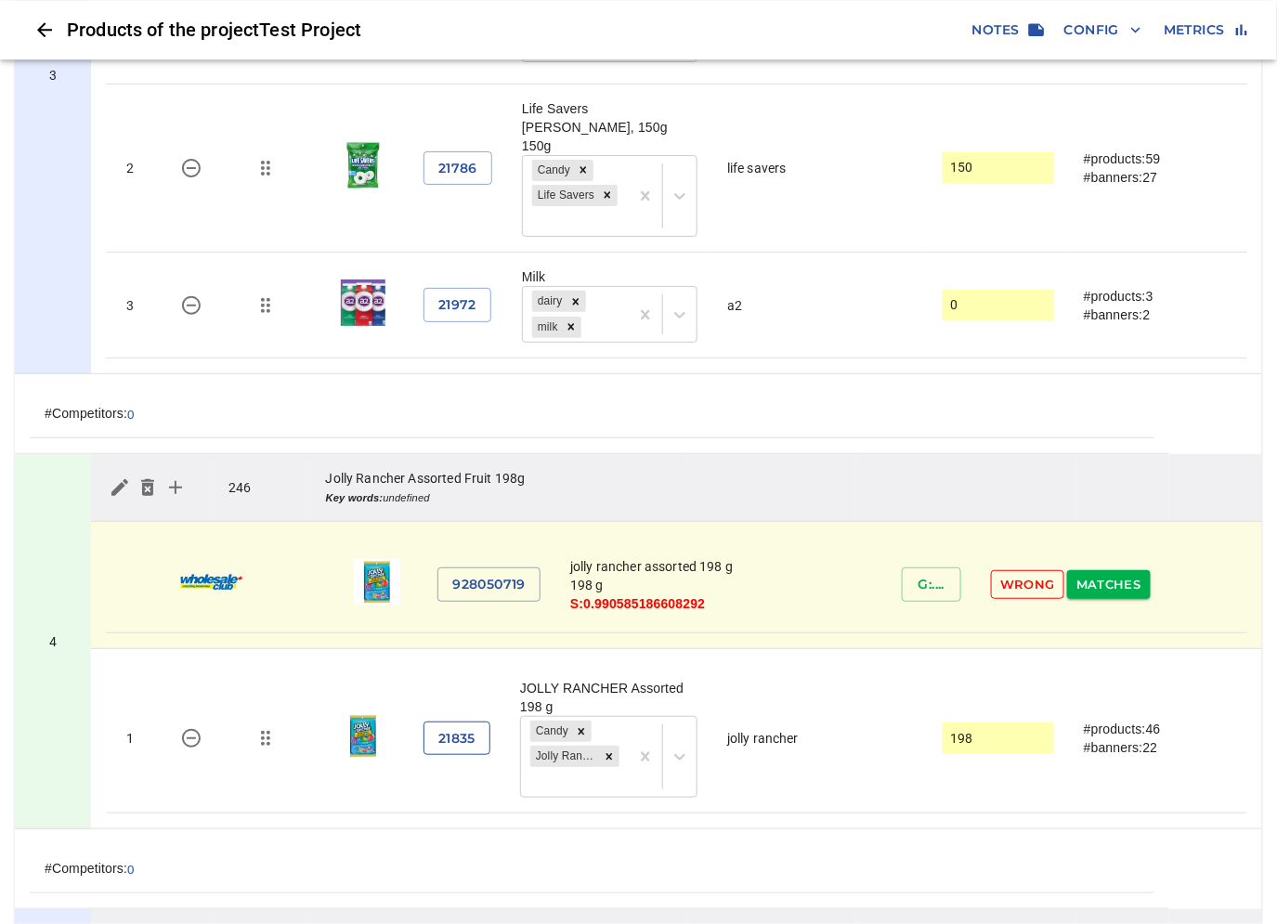
click at [468, 741] on span "21835" at bounding box center [457, 738] width 37 height 23
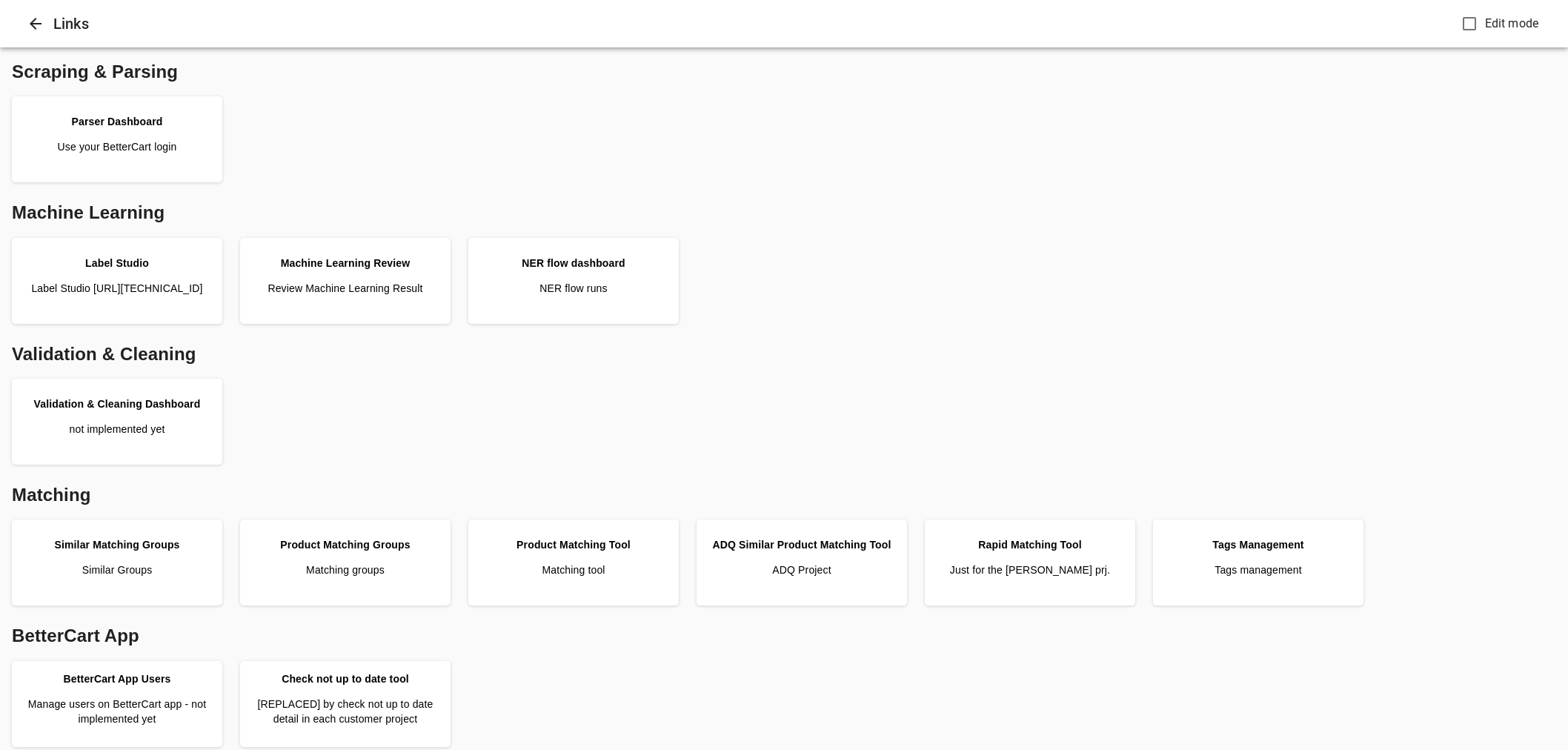
scroll to position [164, 0]
